Goal: Task Accomplishment & Management: Use online tool/utility

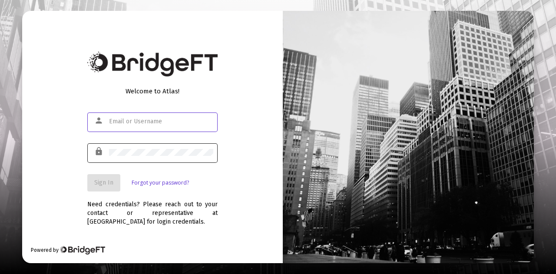
type input "[PERSON_NAME][EMAIL_ADDRESS][DOMAIN_NAME]"
click at [129, 147] on div at bounding box center [161, 152] width 104 height 21
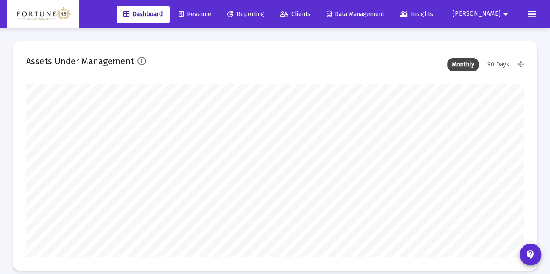
scroll to position [174, 267]
type input "[DATE]"
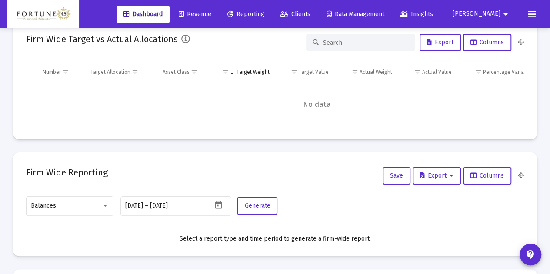
scroll to position [304, 0]
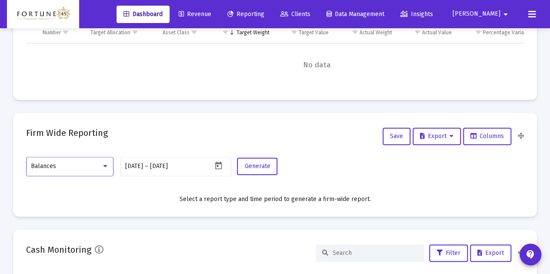
click at [101, 166] on div at bounding box center [105, 166] width 8 height 7
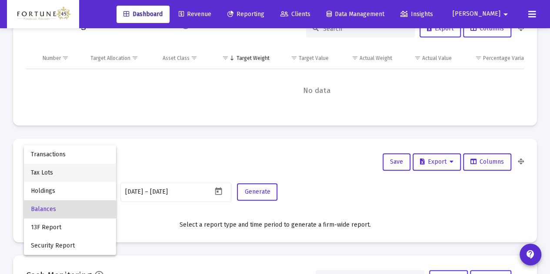
scroll to position [261, 0]
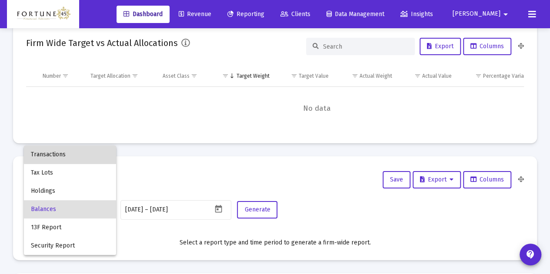
click at [64, 155] on span "Transactions" at bounding box center [70, 155] width 78 height 18
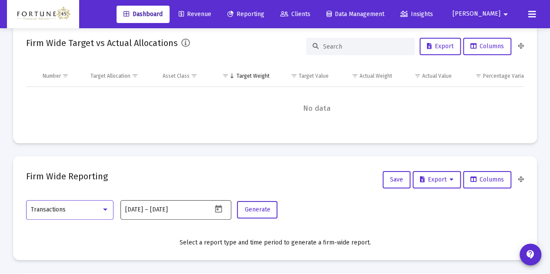
click at [218, 208] on icon "Open calendar" at bounding box center [218, 209] width 9 height 9
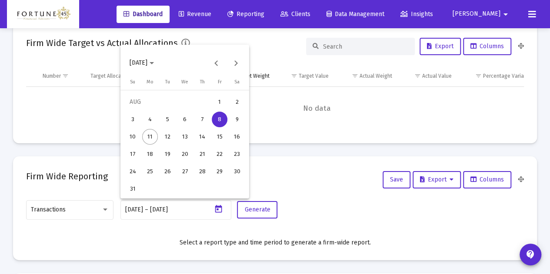
click at [136, 112] on button "3" at bounding box center [132, 119] width 17 height 17
type input "[DATE]"
click at [152, 135] on div "11" at bounding box center [150, 137] width 16 height 16
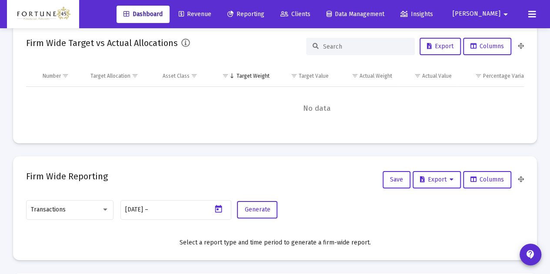
type input "[DATE]"
click at [254, 209] on span "Generate" at bounding box center [257, 209] width 26 height 7
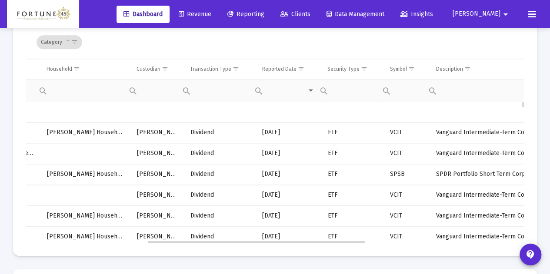
scroll to position [464, 0]
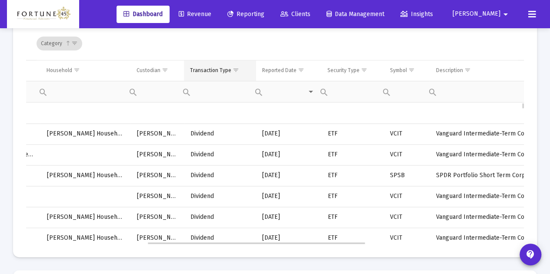
click at [233, 67] on span "Show filter options for column 'Transaction Type'" at bounding box center [236, 70] width 7 height 7
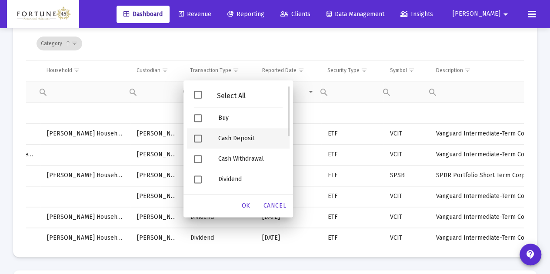
click at [228, 143] on div "Cash Deposit" at bounding box center [250, 138] width 78 height 20
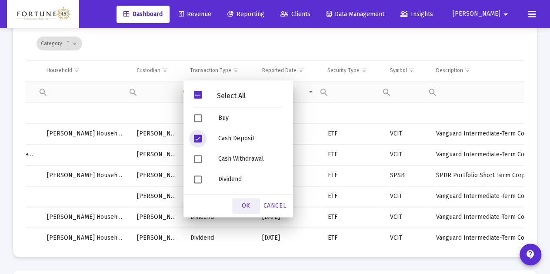
click at [243, 209] on span "OK" at bounding box center [246, 205] width 9 height 7
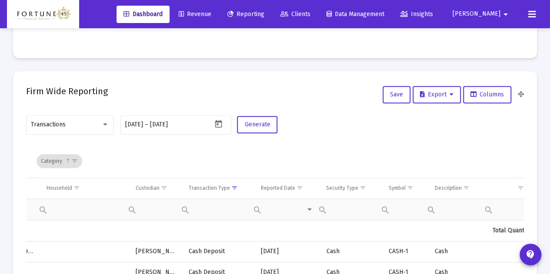
scroll to position [333, 0]
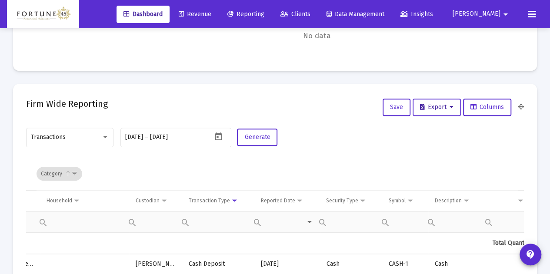
click at [436, 104] on span "Export" at bounding box center [436, 106] width 33 height 7
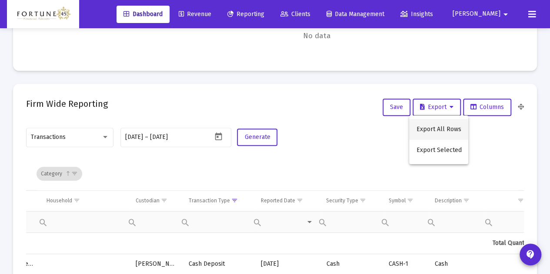
click at [442, 129] on button "Export All Rows" at bounding box center [438, 129] width 59 height 21
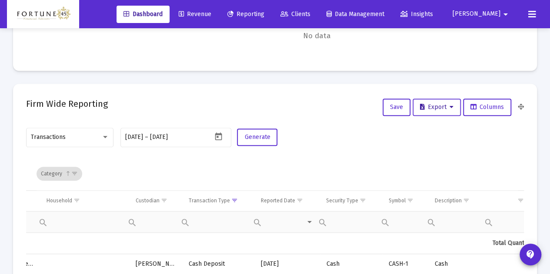
click at [429, 106] on span "Export" at bounding box center [436, 106] width 33 height 7
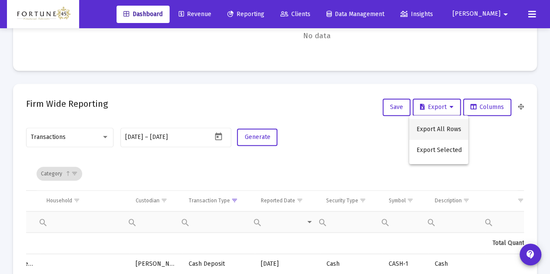
click at [440, 126] on button "Export All Rows" at bounding box center [438, 129] width 59 height 21
